Goal: Information Seeking & Learning: Find specific fact

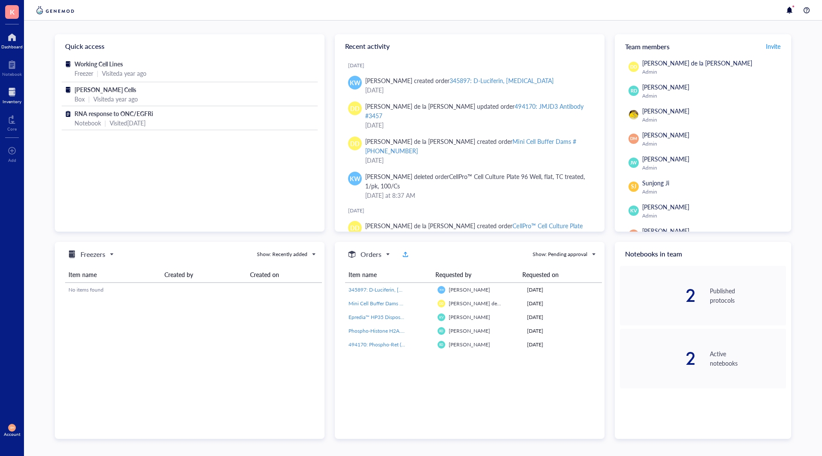
click at [13, 95] on div at bounding box center [12, 92] width 19 height 14
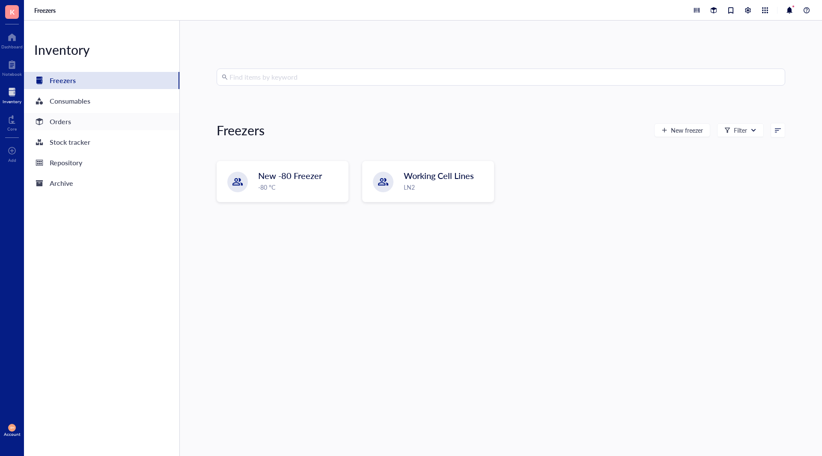
click at [66, 122] on div "Orders" at bounding box center [60, 122] width 21 height 12
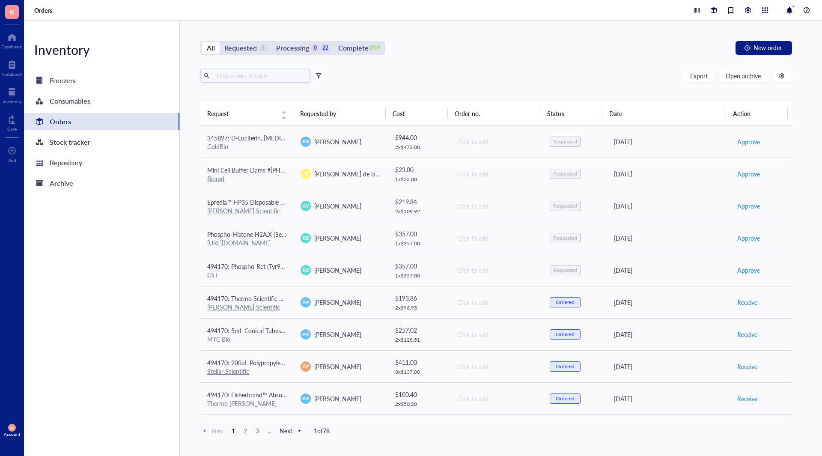
click at [263, 72] on input "text" at bounding box center [259, 75] width 93 height 13
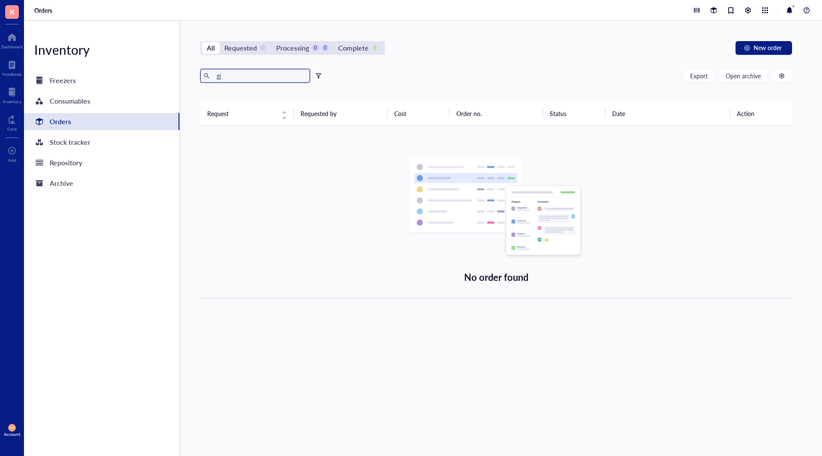
type input "g"
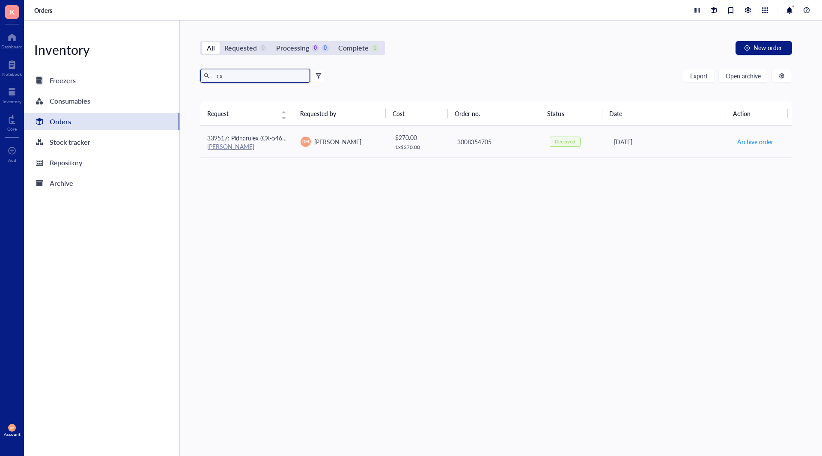
type input "c"
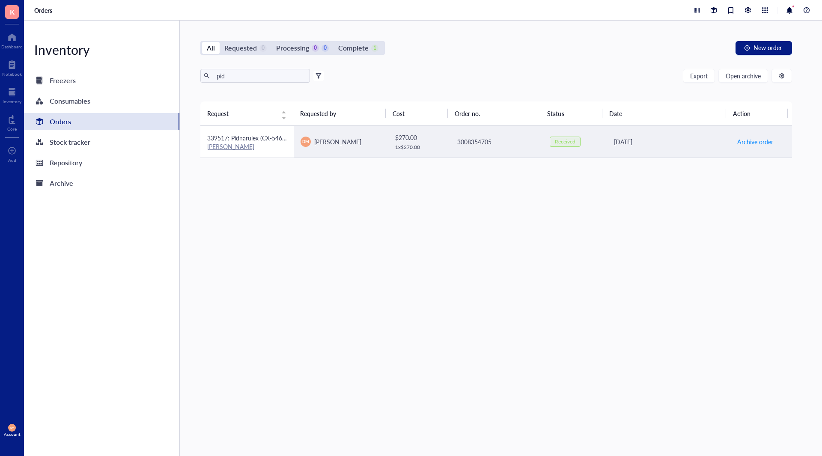
click at [264, 142] on span "339517: Pidnarulex (CX-5461)" at bounding box center [247, 138] width 80 height 9
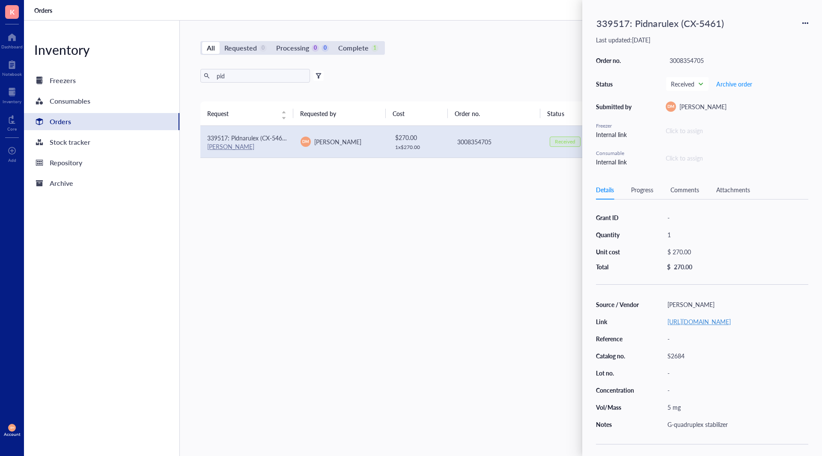
scroll to position [36, 0]
click at [414, 278] on div "Request Requested by Cost Order no. Status Date Action 339517: Pidnarulex (CX-5…" at bounding box center [496, 259] width 592 height 314
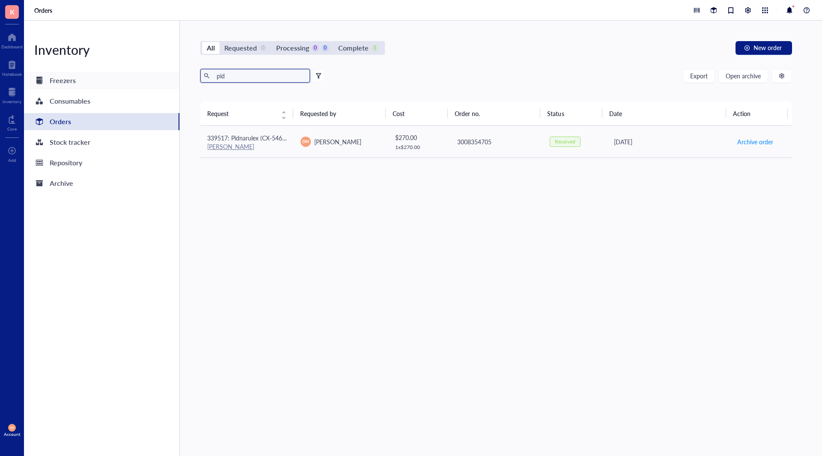
drag, startPoint x: 245, startPoint y: 75, endPoint x: 123, endPoint y: 81, distance: 122.2
click at [123, 81] on div "Inventory Freezers Consumables Orders Stock tracker Repository Archive All Requ…" at bounding box center [423, 239] width 798 height 436
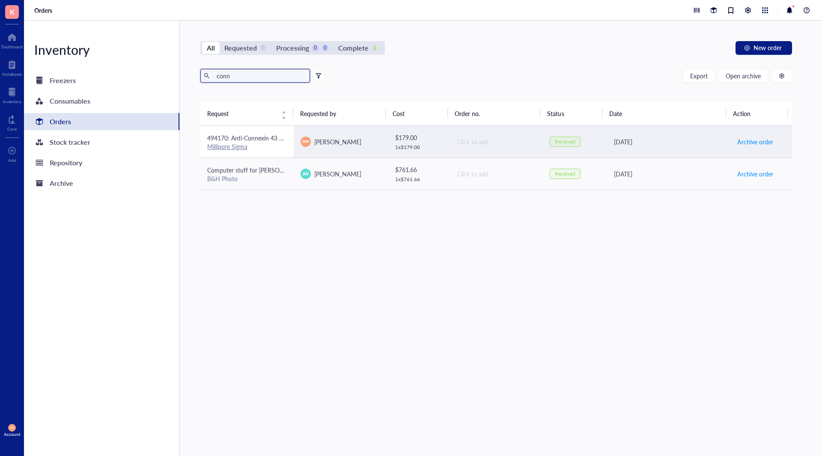
type input "conn"
click at [255, 134] on span "494170: Anti-Connexin 43 Antibody" at bounding box center [255, 138] width 96 height 9
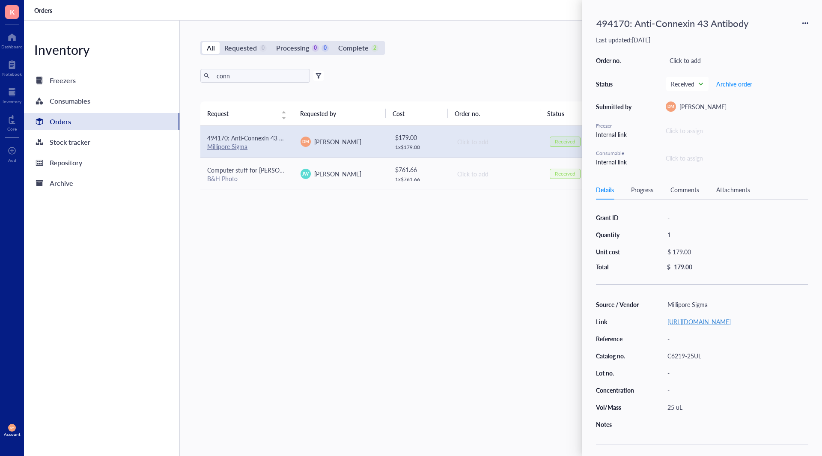
click at [688, 325] on link "[URL][DOMAIN_NAME]" at bounding box center [699, 321] width 63 height 9
